Goal: Task Accomplishment & Management: Use online tool/utility

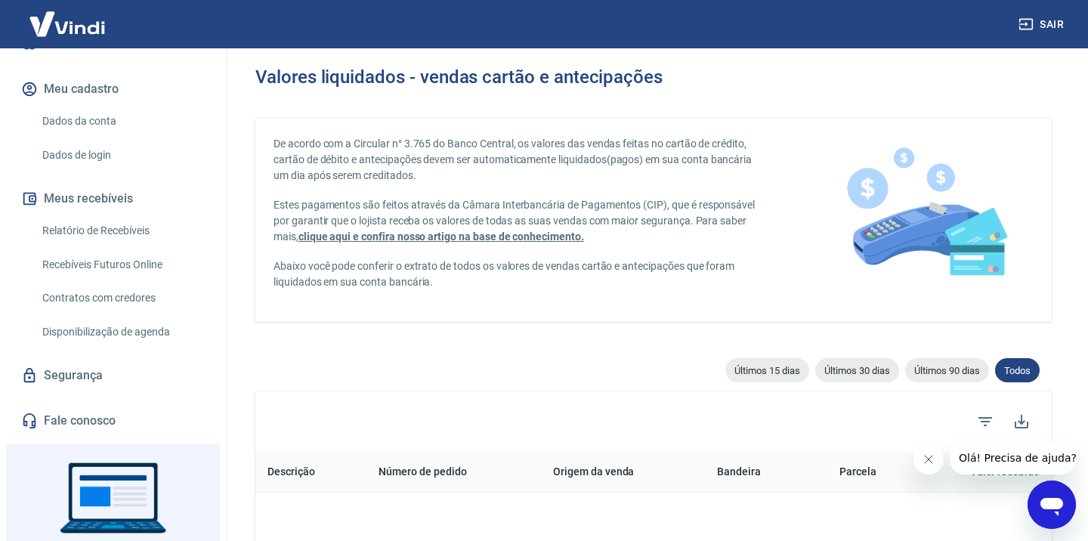
scroll to position [163, 0]
click at [111, 229] on link "Relatório de Recebíveis" at bounding box center [121, 230] width 171 height 31
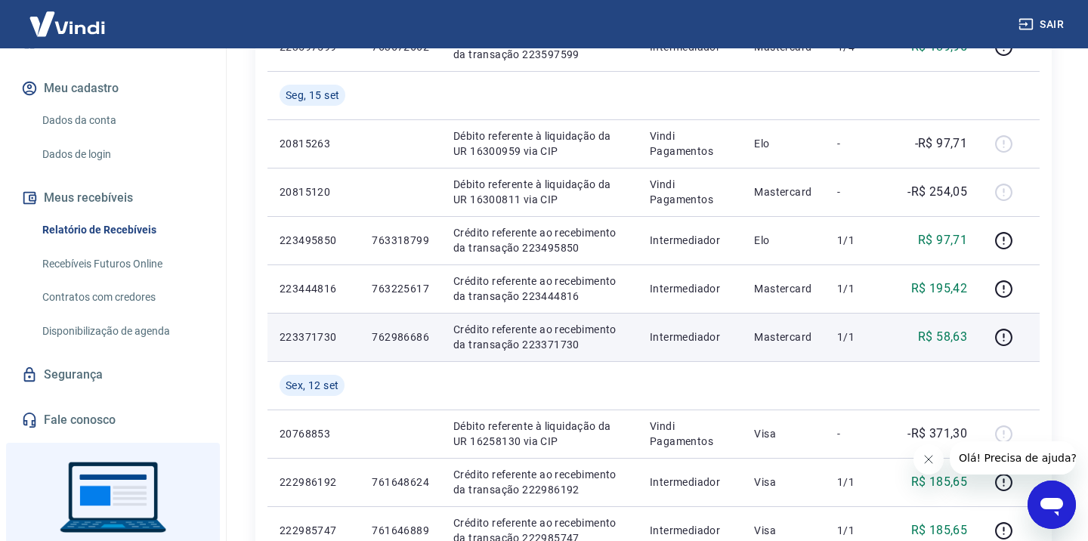
scroll to position [482, 0]
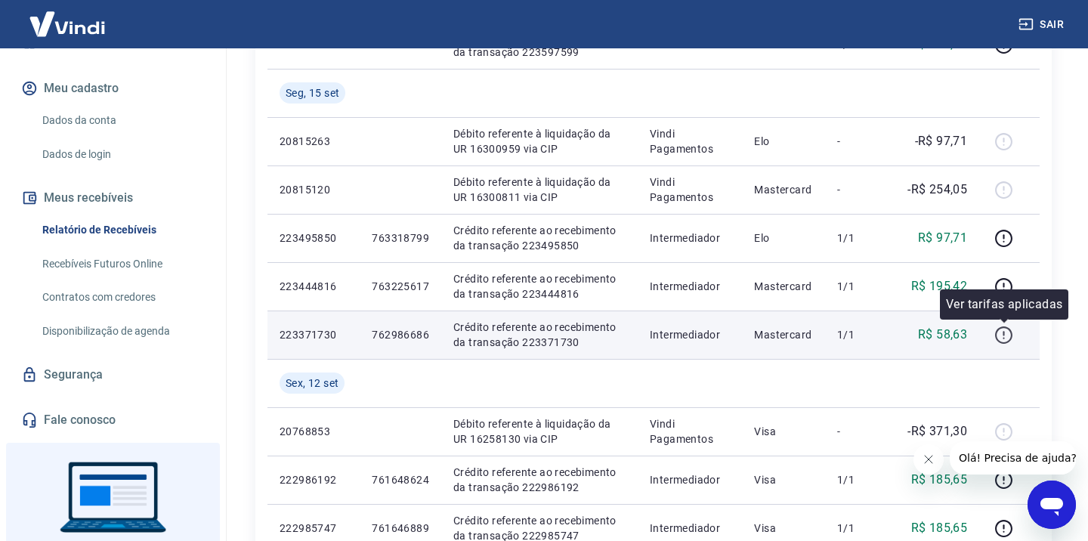
click at [1008, 338] on icon "button" at bounding box center [1003, 335] width 19 height 19
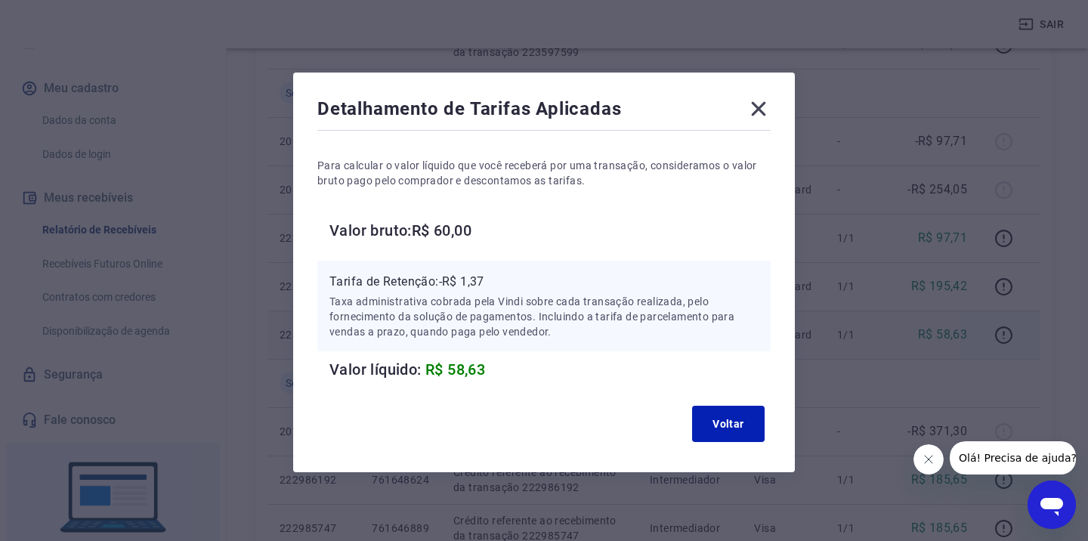
click at [762, 101] on icon at bounding box center [758, 109] width 24 height 24
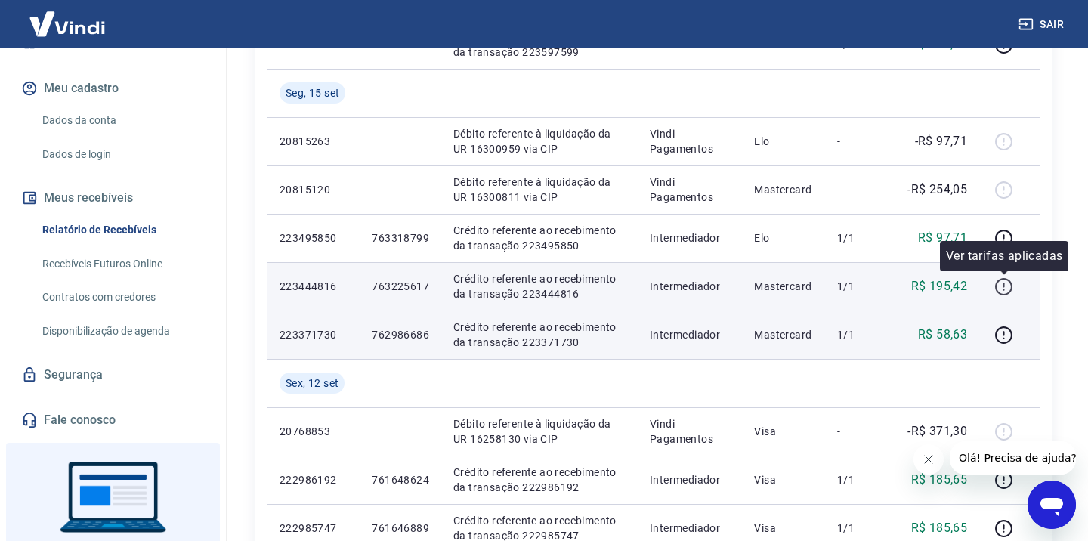
click at [1004, 286] on icon "button" at bounding box center [1003, 284] width 2 height 5
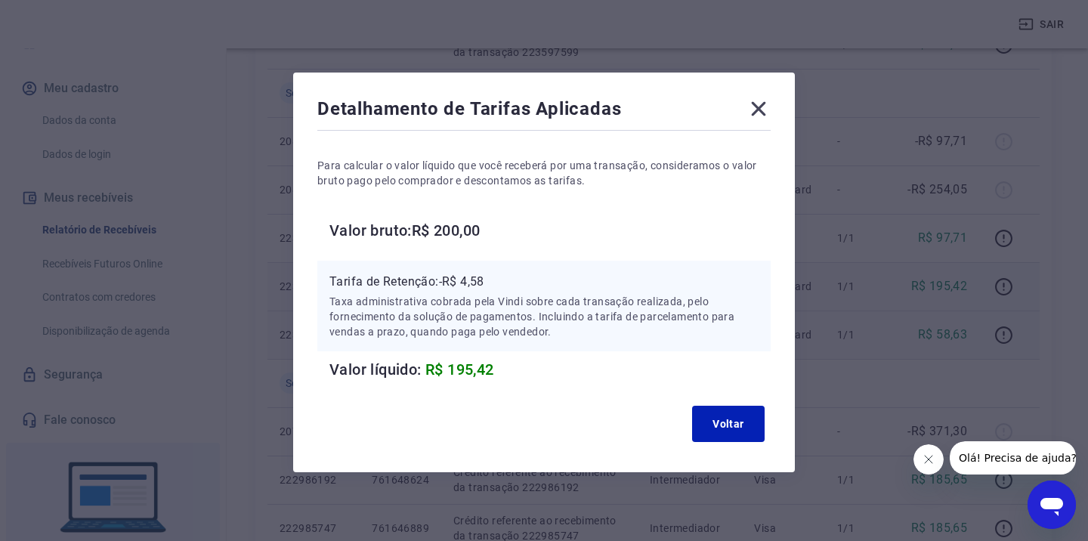
click at [760, 103] on icon at bounding box center [758, 109] width 24 height 24
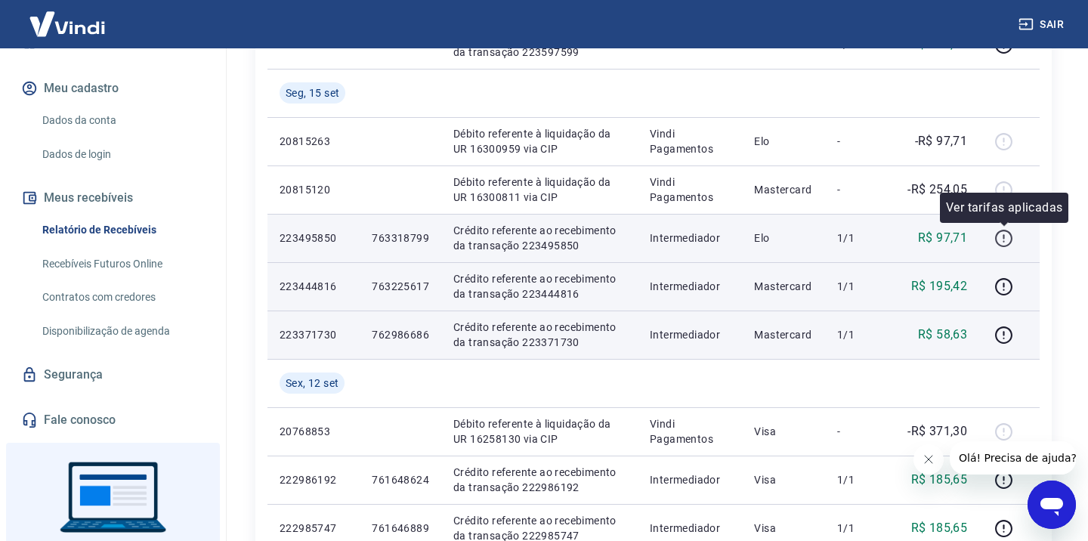
click at [1003, 241] on icon "button" at bounding box center [1003, 238] width 19 height 19
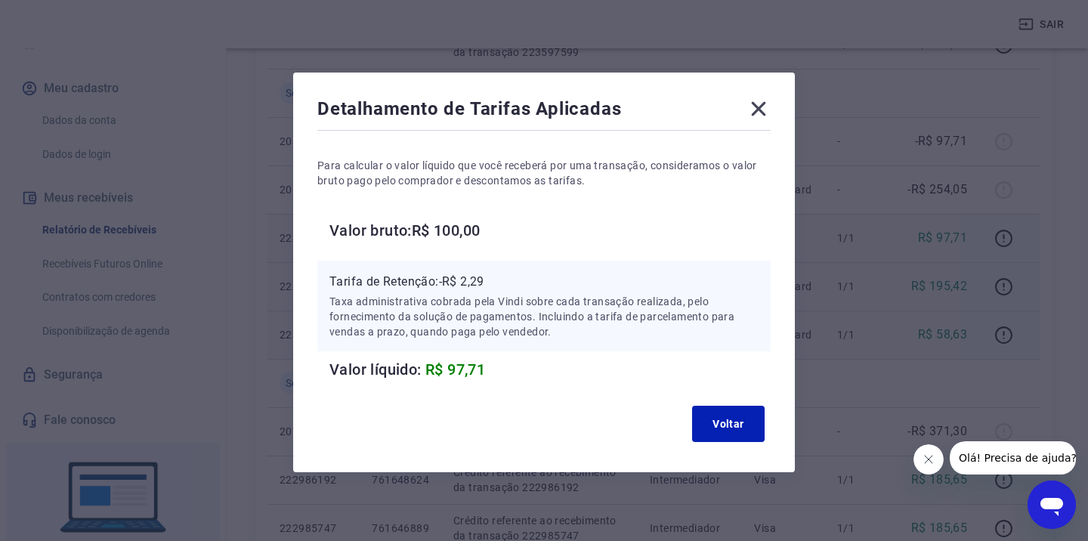
click at [755, 108] on icon at bounding box center [758, 109] width 24 height 24
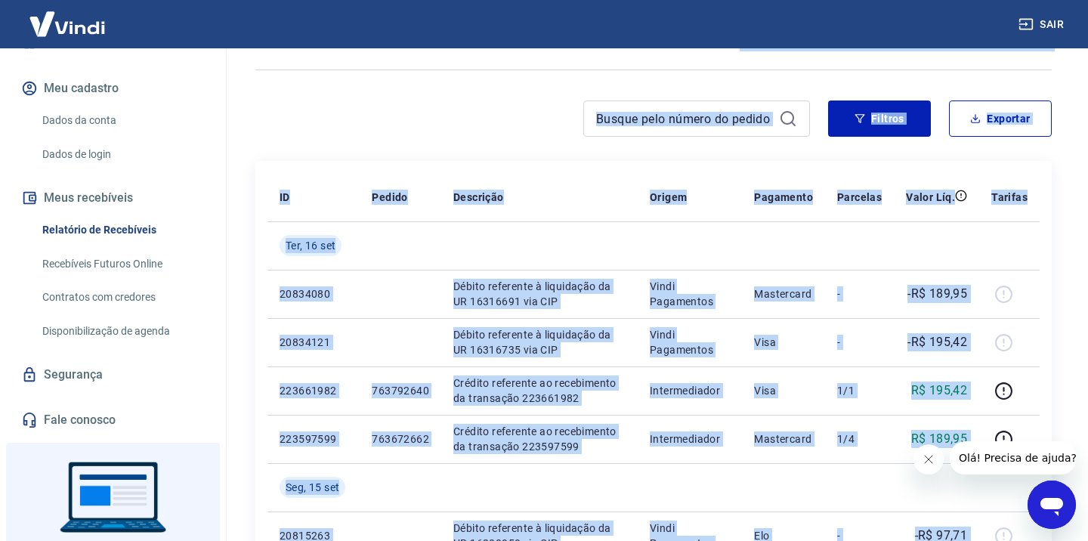
scroll to position [0, 0]
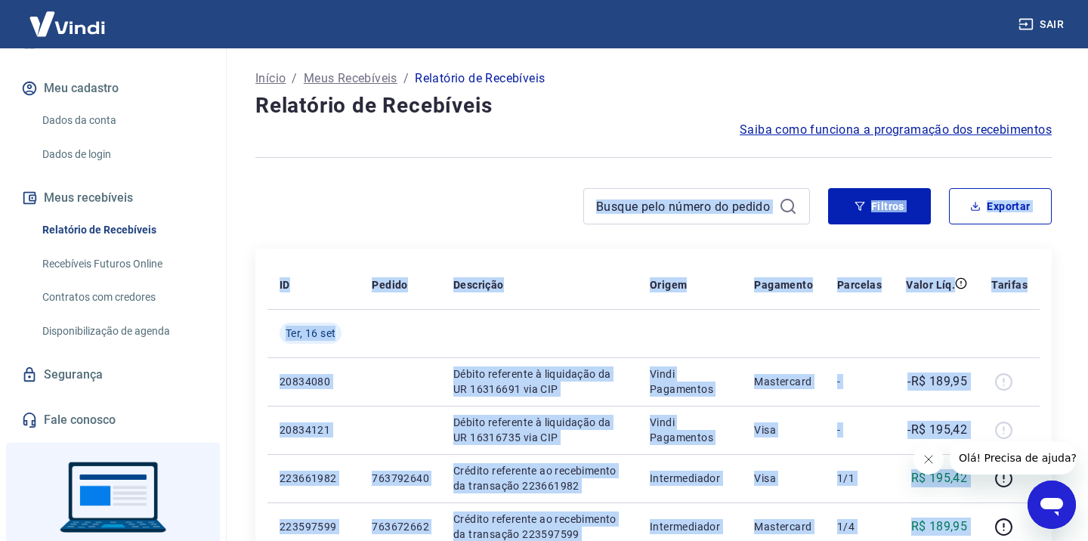
drag, startPoint x: 652, startPoint y: 178, endPoint x: 556, endPoint y: 203, distance: 99.1
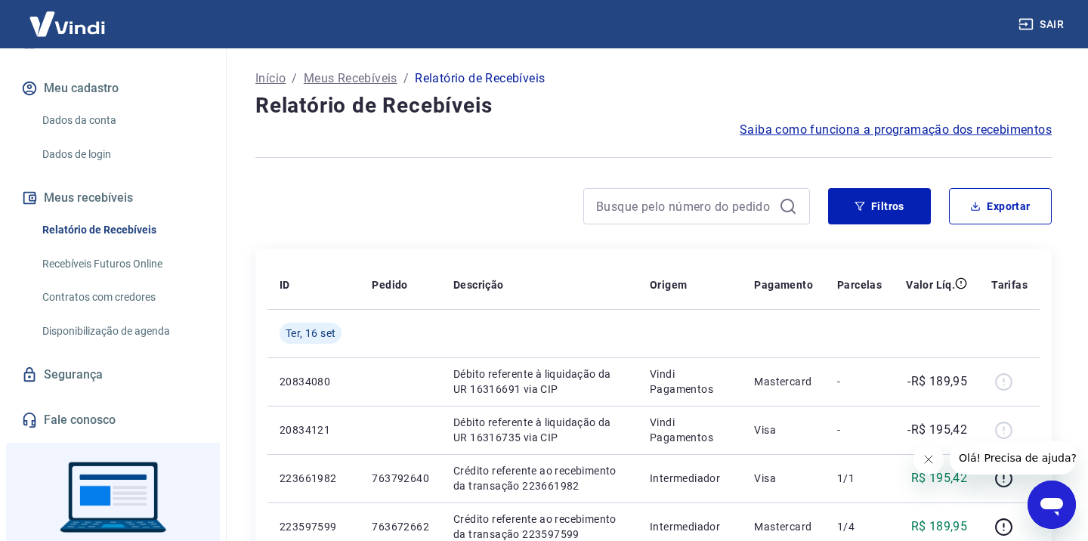
click at [585, 125] on div "Saiba como funciona a programação dos recebimentos" at bounding box center [653, 130] width 796 height 18
